Goal: Obtain resource: Obtain resource

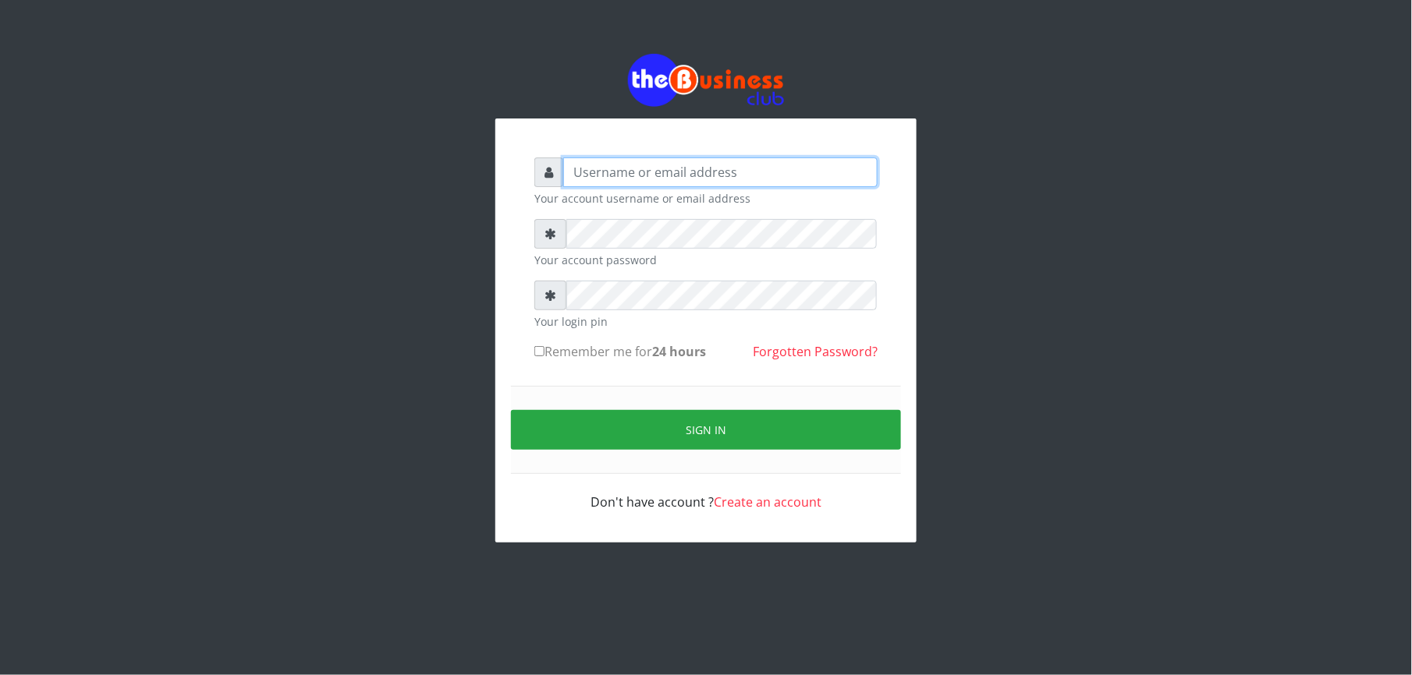
type input "Mlanga"
click at [253, 363] on div "Mlanga Your account username or email address Your account password Your login …" at bounding box center [706, 298] width 1412 height 597
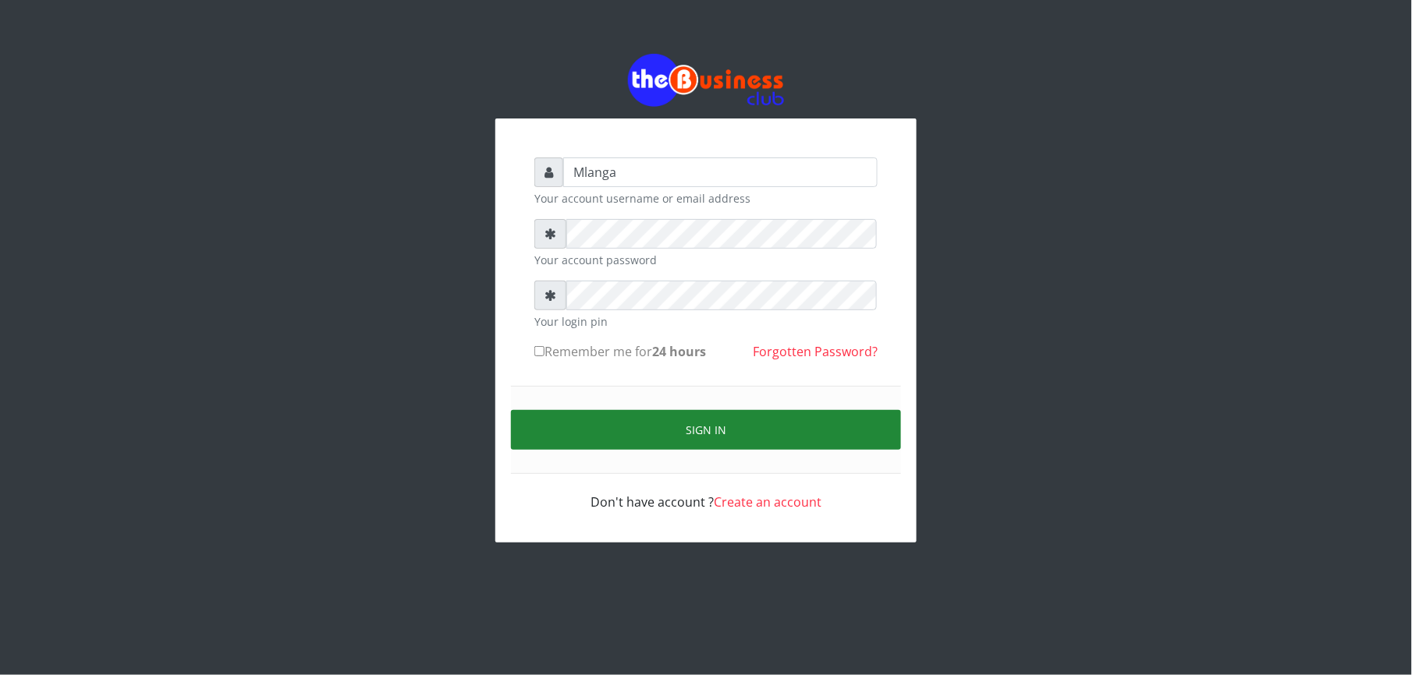
click at [740, 432] on button "Sign in" at bounding box center [706, 430] width 390 height 40
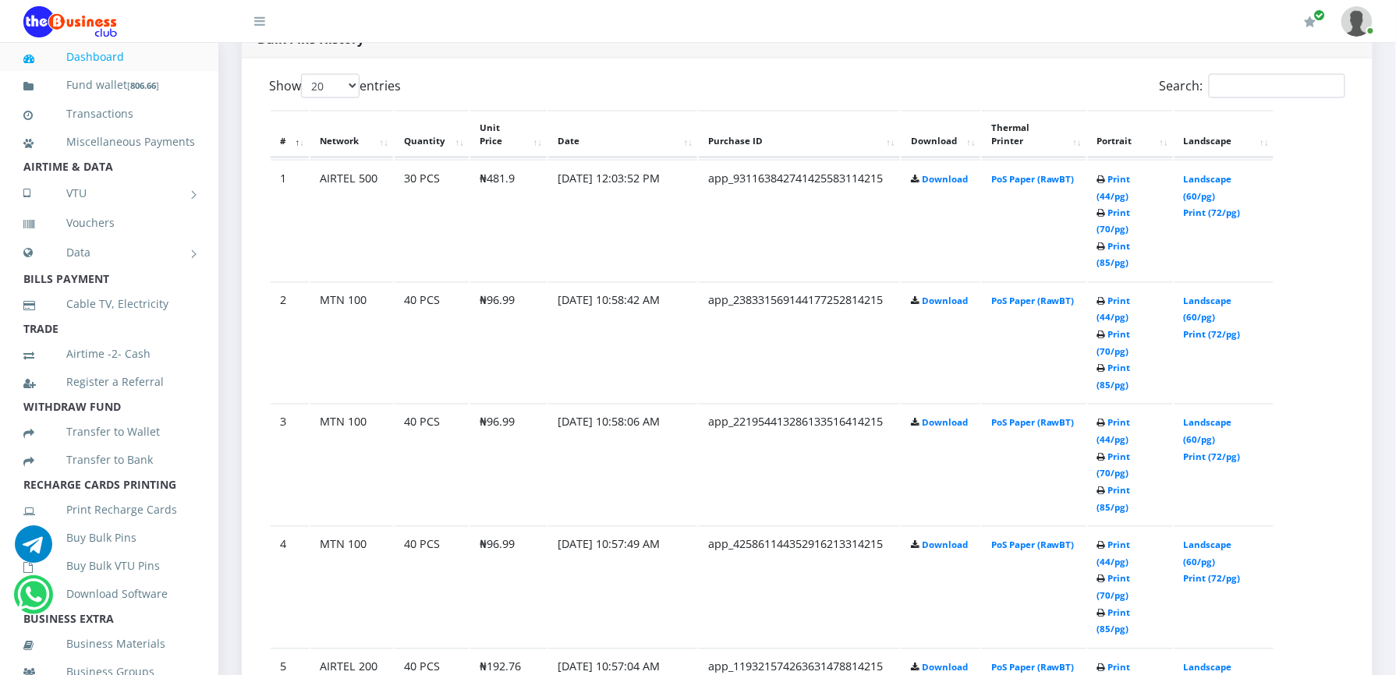
scroll to position [831, 0]
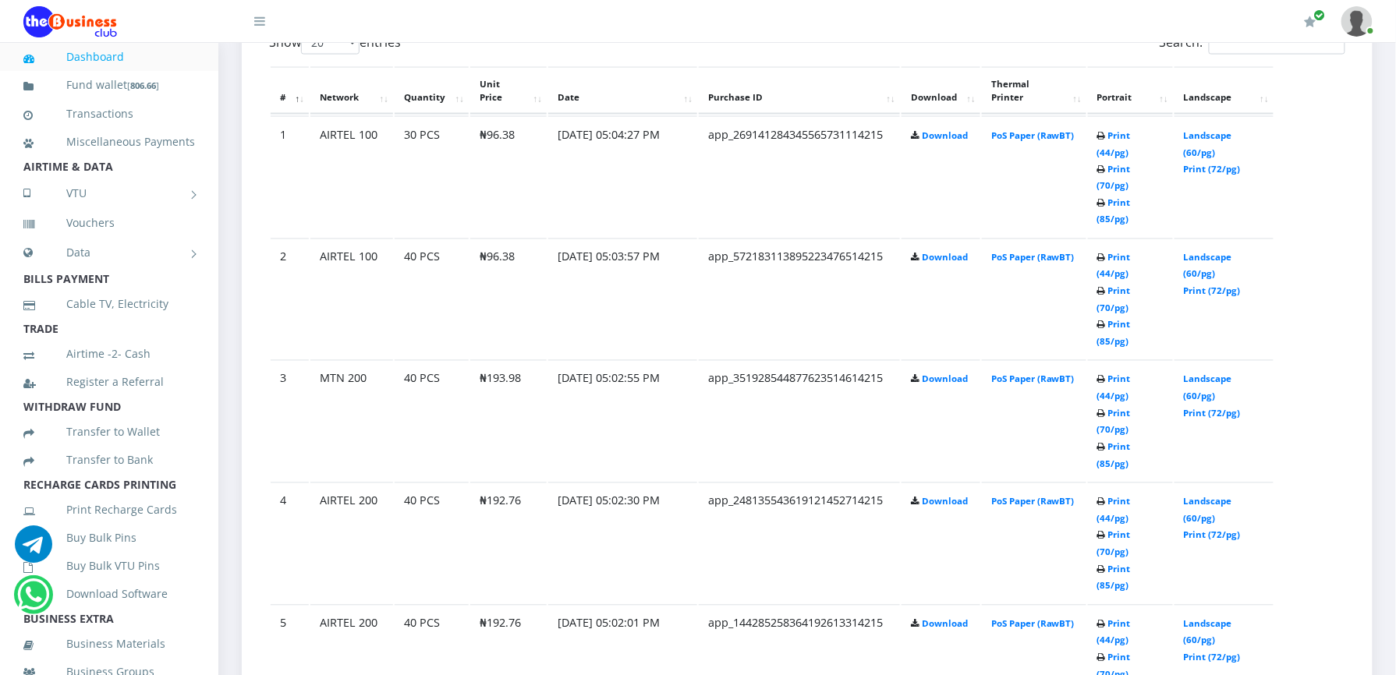
click at [1131, 618] on link "Print (44/pg)" at bounding box center [1114, 632] width 34 height 29
click at [1131, 496] on link "Print (44/pg)" at bounding box center [1114, 510] width 34 height 29
click at [1121, 374] on link "Print (44/pg)" at bounding box center [1114, 388] width 34 height 29
click at [1121, 252] on link "Print (44/pg)" at bounding box center [1114, 266] width 34 height 29
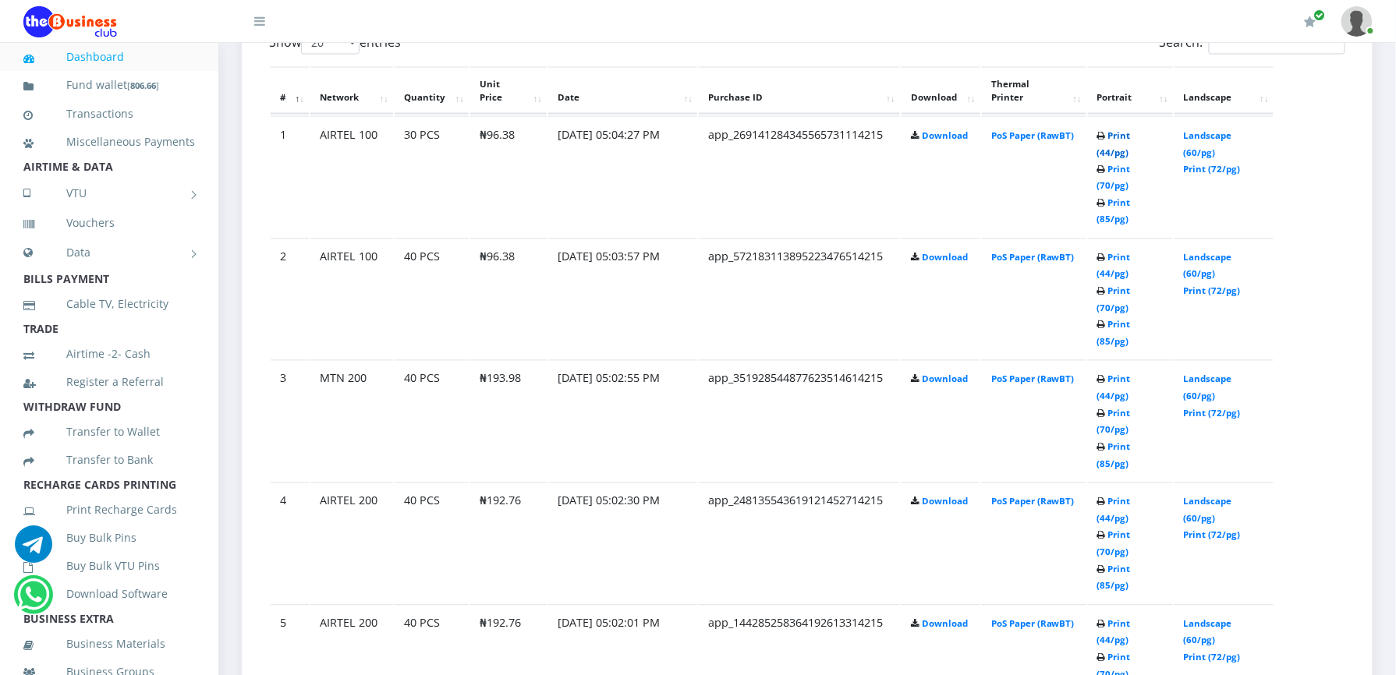
click at [1112, 133] on link "Print (44/pg)" at bounding box center [1114, 143] width 34 height 29
